Goal: Connect with others: Connect with others

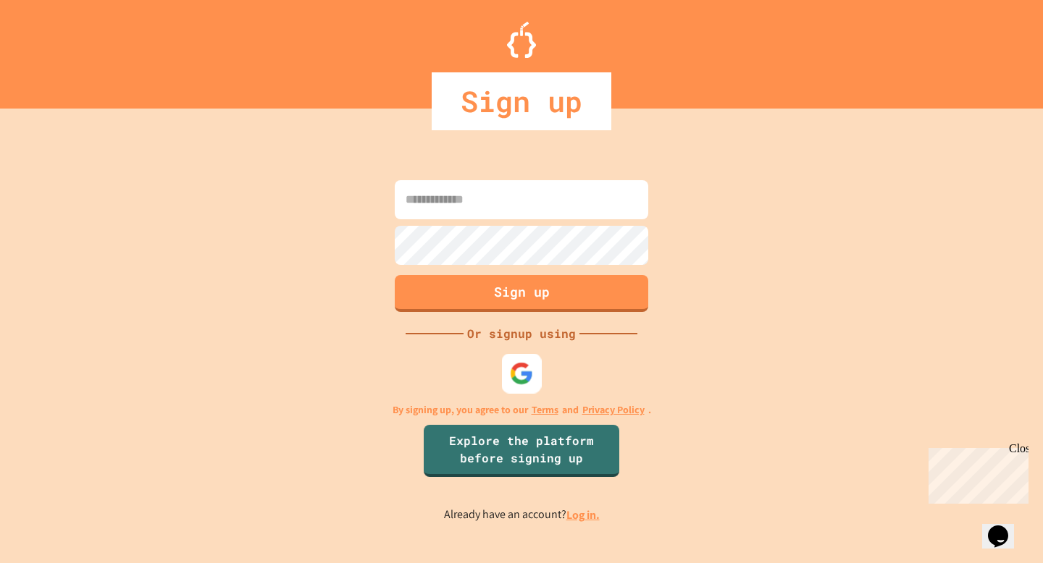
click at [516, 380] on img at bounding box center [522, 374] width 24 height 24
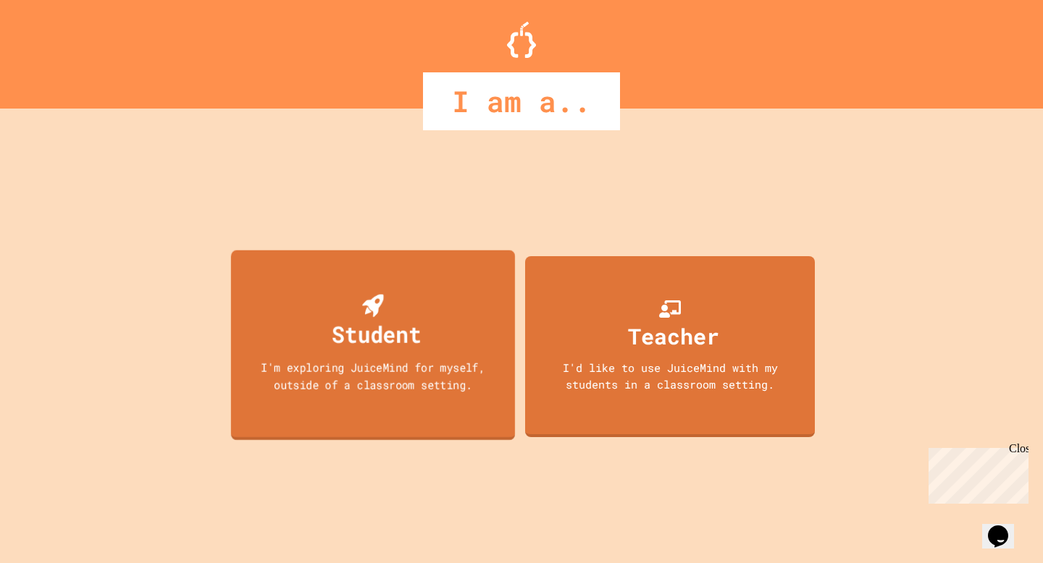
click at [381, 327] on div "Student" at bounding box center [377, 334] width 90 height 34
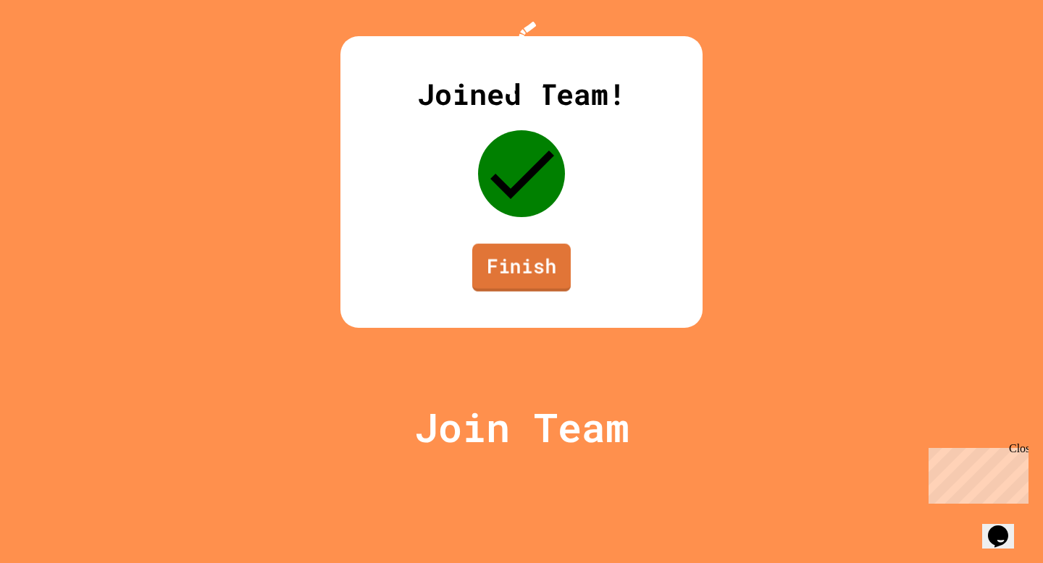
click at [516, 292] on link "Finish" at bounding box center [521, 268] width 98 height 48
